Goal: Information Seeking & Learning: Learn about a topic

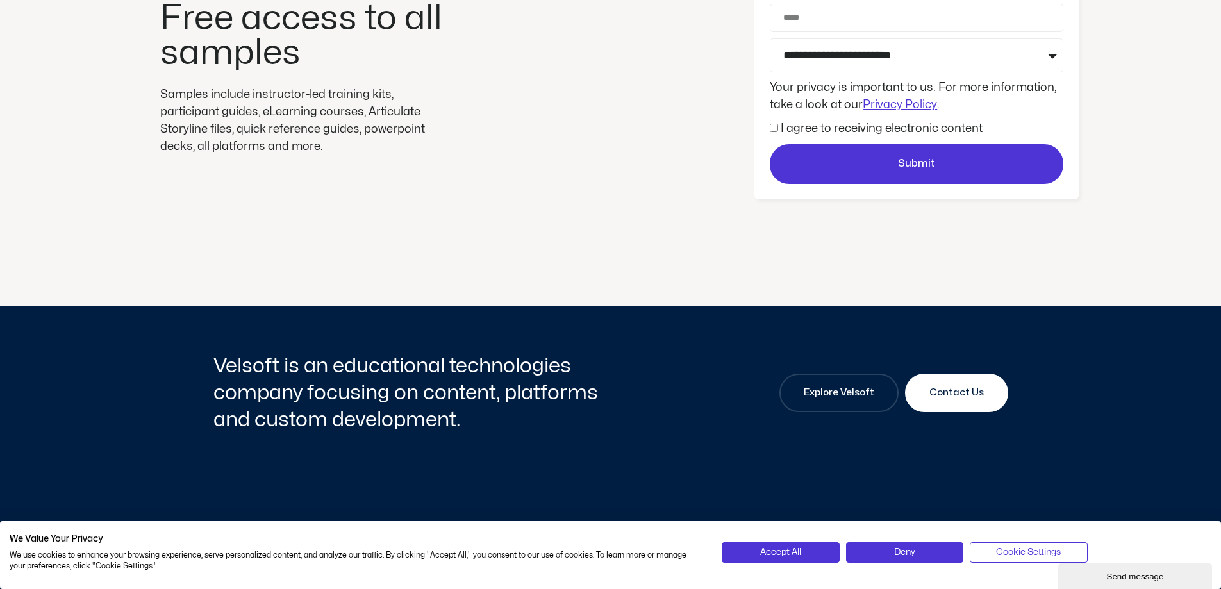
scroll to position [320, 0]
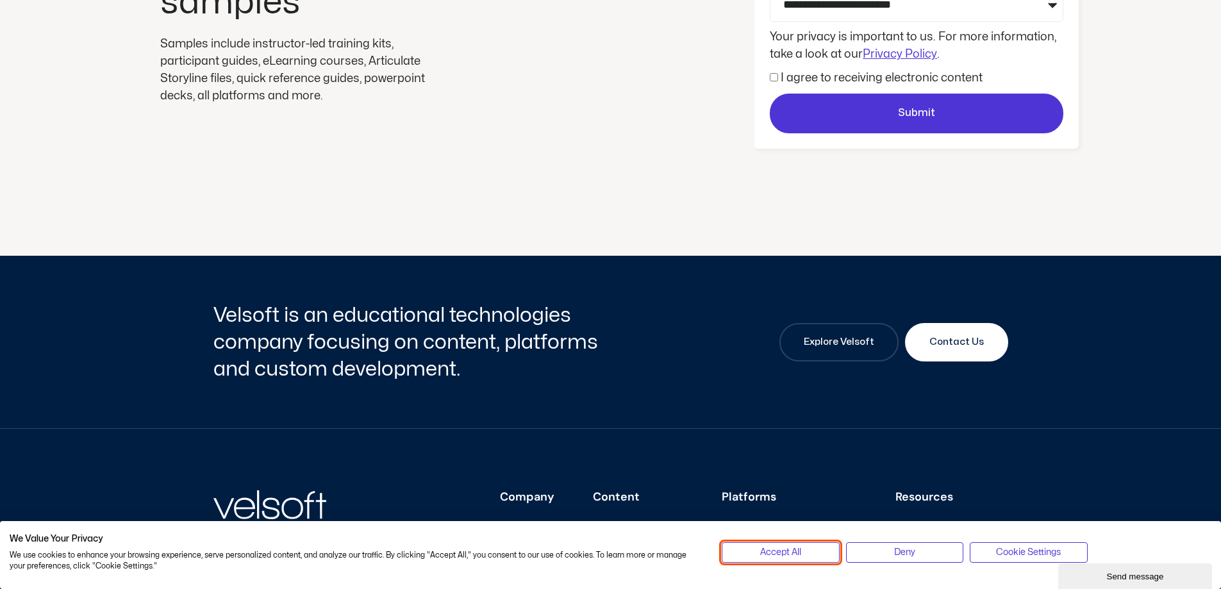
click at [782, 549] on span "Accept All" at bounding box center [780, 552] width 41 height 14
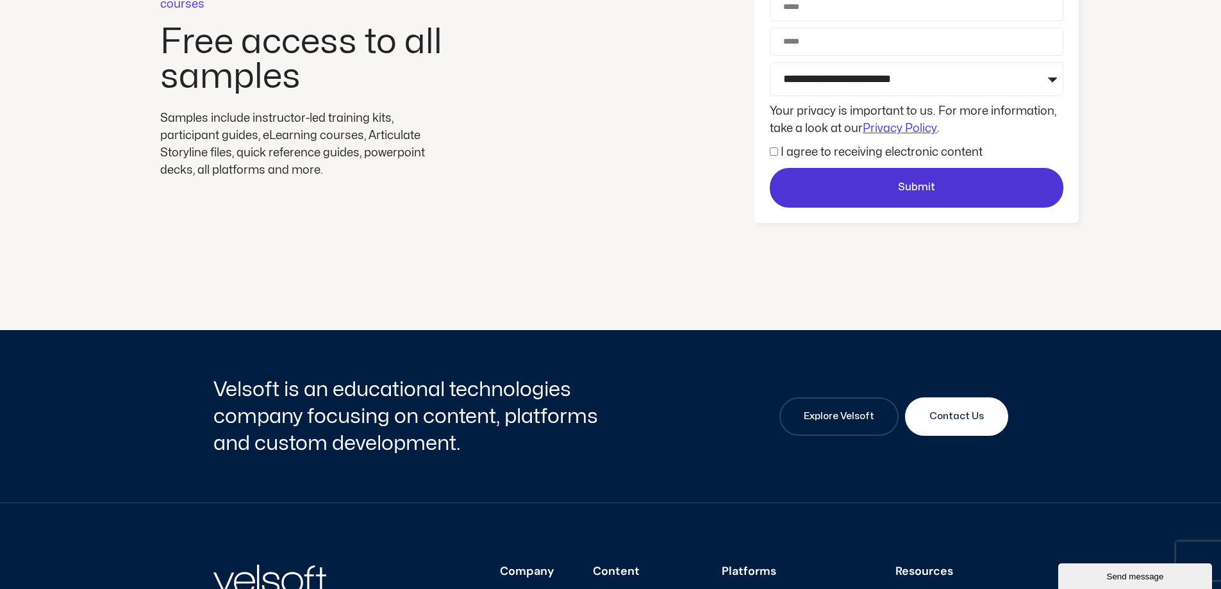
scroll to position [502, 0]
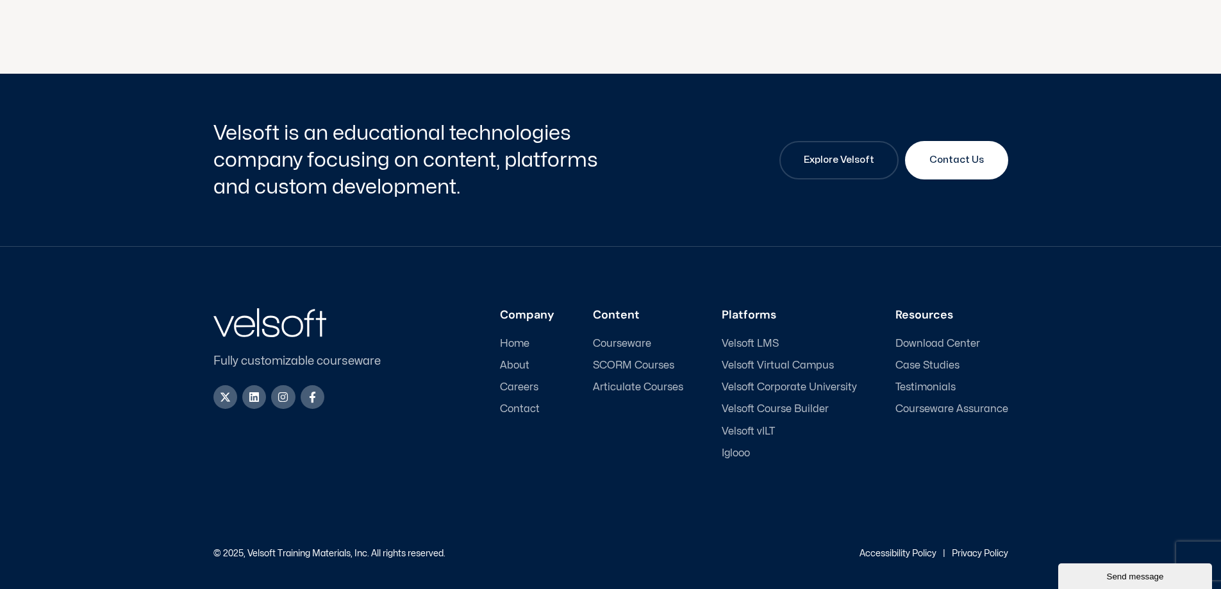
click at [923, 340] on span "Download Center" at bounding box center [937, 344] width 85 height 12
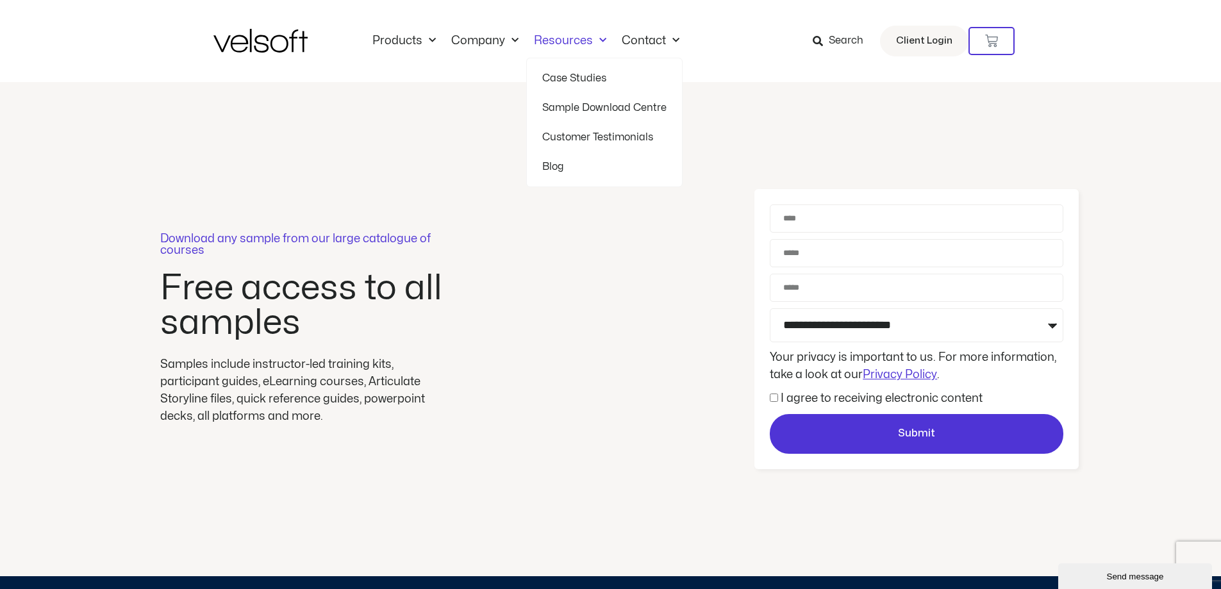
click at [582, 106] on link "Sample Download Centre" at bounding box center [604, 107] width 124 height 29
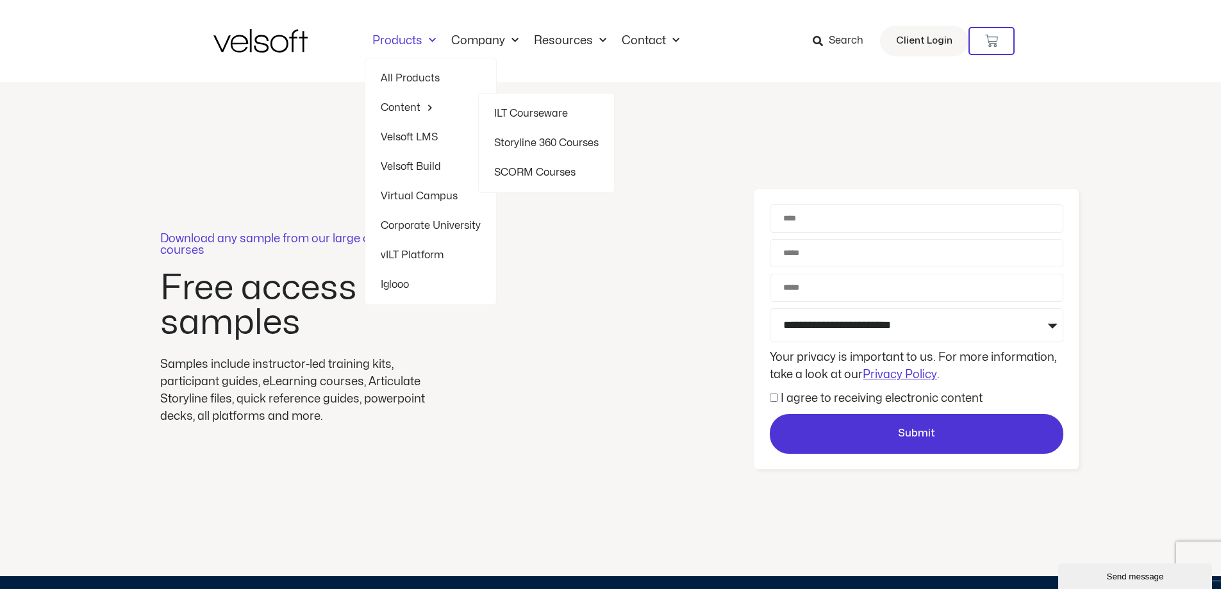
click at [541, 110] on link "ILT Courseware" at bounding box center [546, 113] width 104 height 29
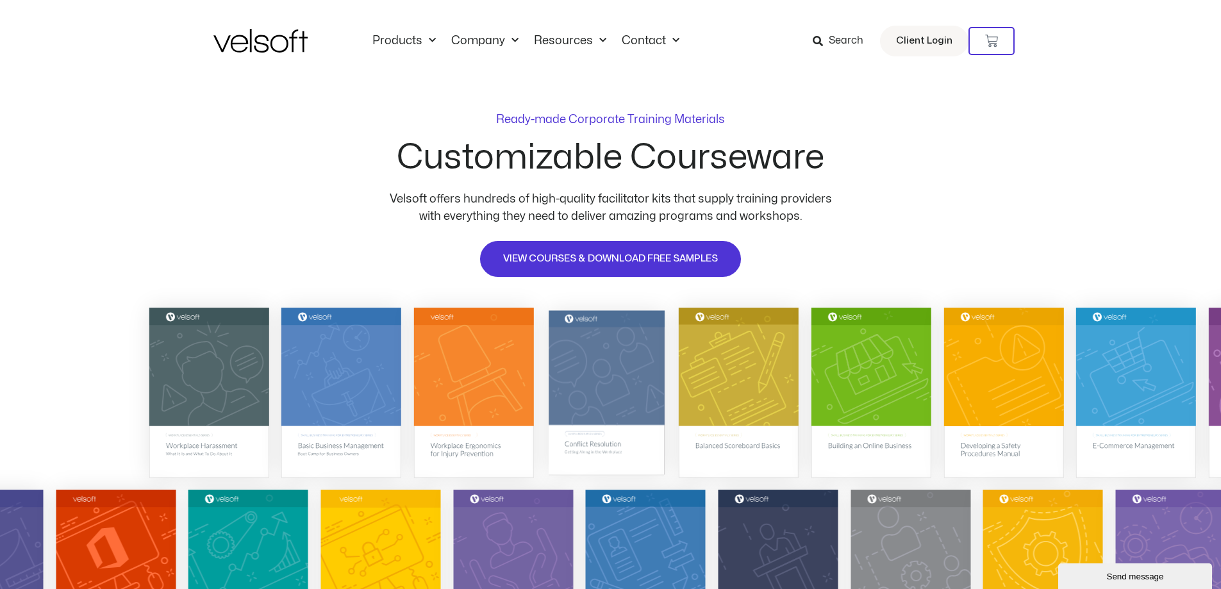
click at [602, 381] on img at bounding box center [606, 391] width 116 height 165
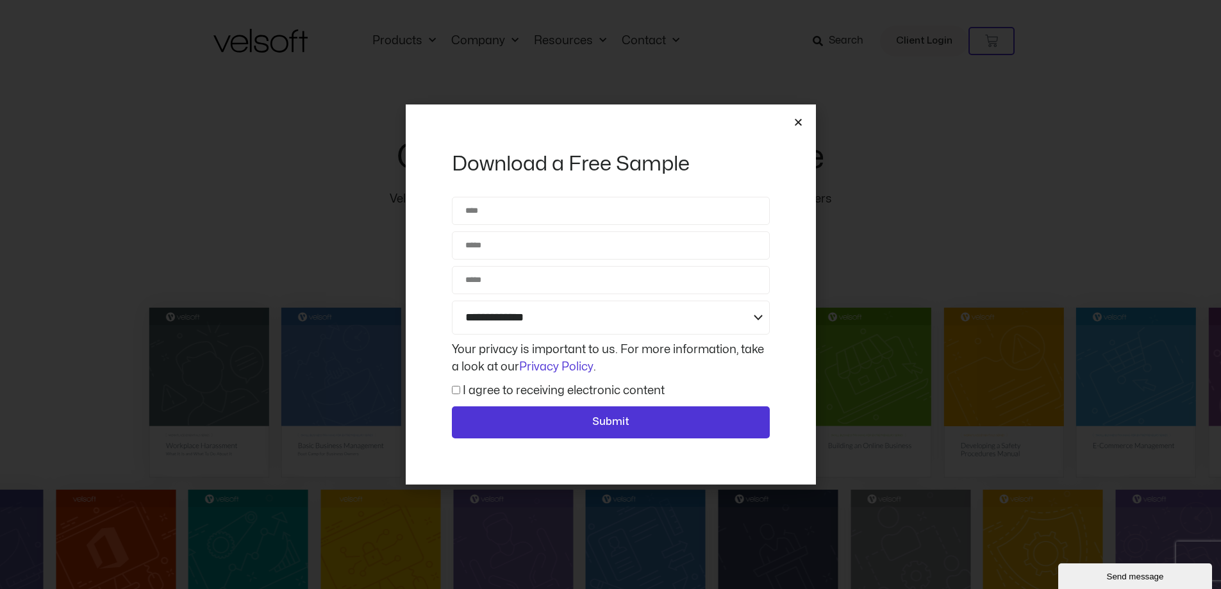
click at [799, 122] on icon "Close" at bounding box center [798, 122] width 10 height 10
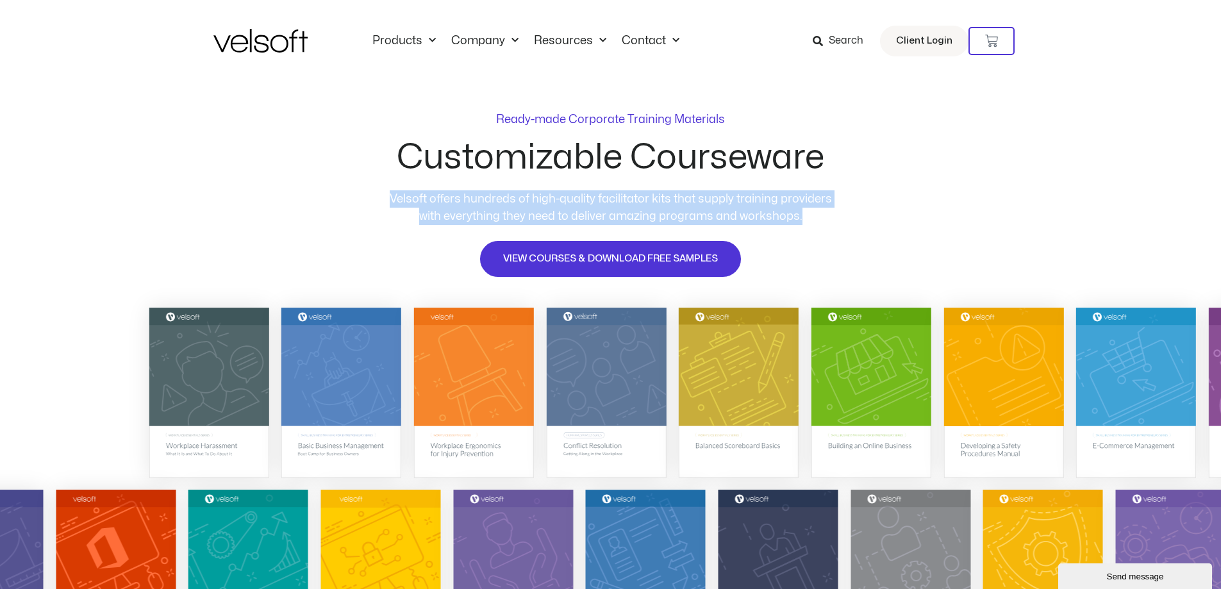
drag, startPoint x: 394, startPoint y: 196, endPoint x: 806, endPoint y: 219, distance: 412.7
click at [806, 219] on p "Velsoft offers hundreds of high-quality facilitator kits that supply training p…" at bounding box center [610, 207] width 461 height 35
click at [805, 214] on p "Velsoft offers hundreds of high-quality facilitator kits that supply training p…" at bounding box center [610, 207] width 461 height 35
